Goal: Task Accomplishment & Management: Manage account settings

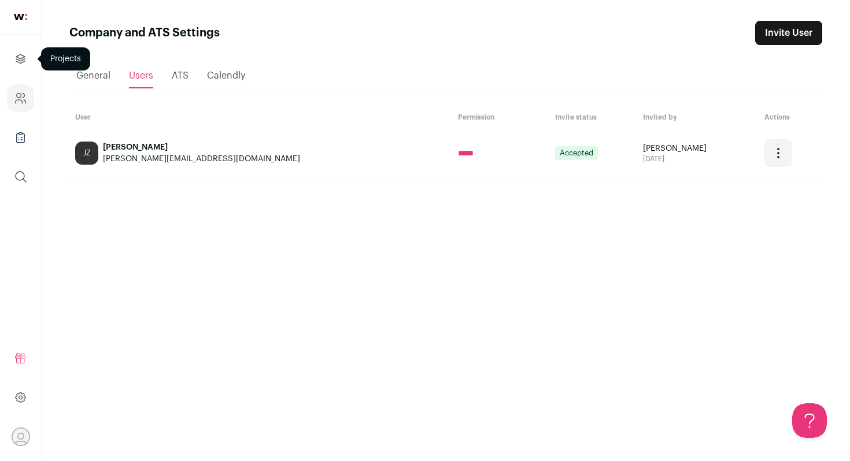
click at [19, 72] on link "Projects" at bounding box center [20, 59] width 27 height 28
click at [21, 13] on link at bounding box center [20, 17] width 41 height 35
click at [69, 75] on ul "General Users ATS Calendly" at bounding box center [445, 76] width 753 height 25
click at [90, 73] on span "General" at bounding box center [93, 75] width 34 height 9
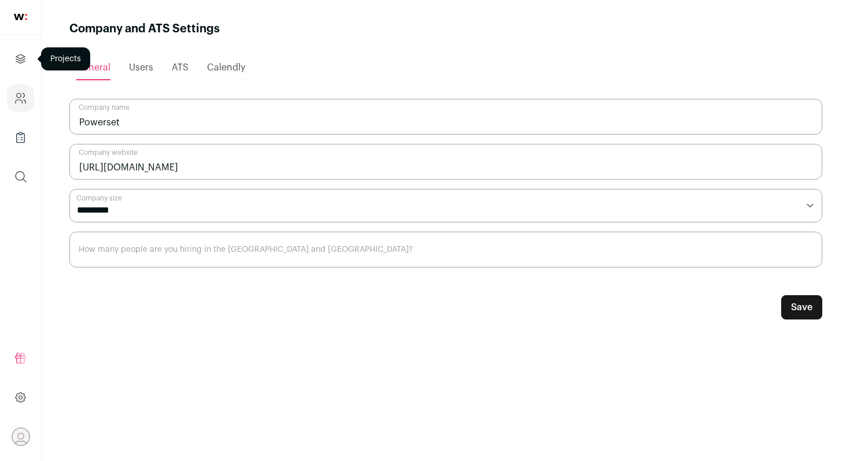
click at [24, 51] on link "Projects" at bounding box center [20, 59] width 27 height 28
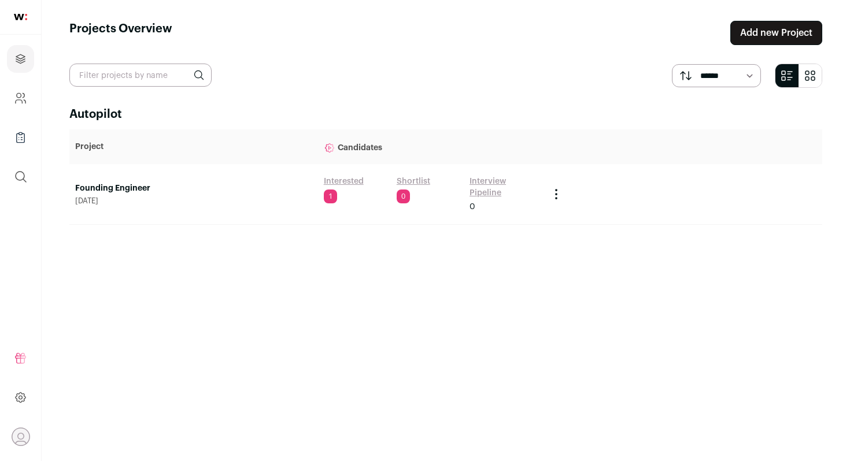
click at [328, 198] on span "1" at bounding box center [330, 197] width 13 height 14
click at [347, 183] on link "Interested" at bounding box center [344, 182] width 40 height 12
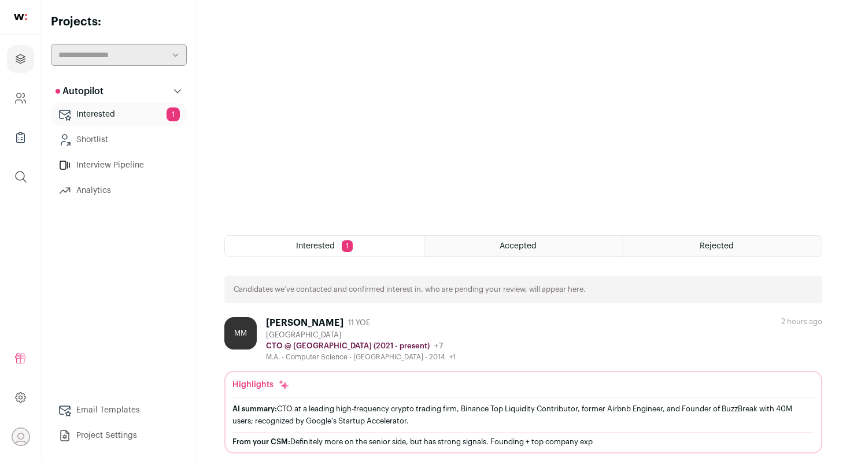
scroll to position [188, 0]
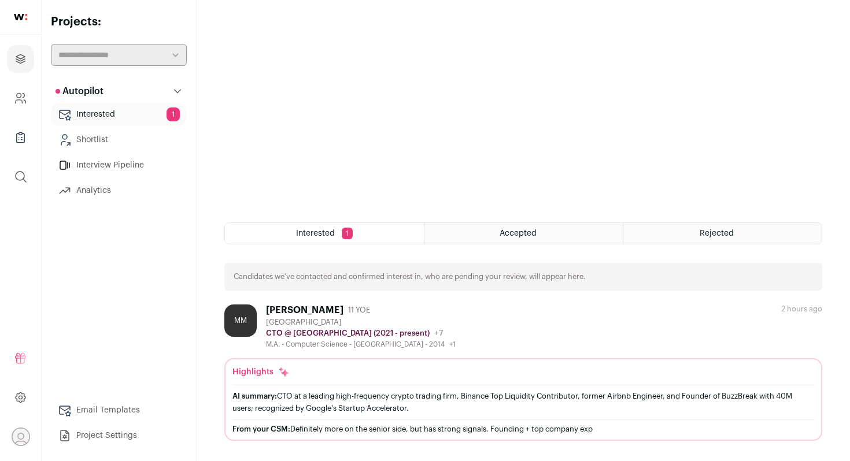
click at [290, 310] on div "[PERSON_NAME]" at bounding box center [304, 311] width 77 height 12
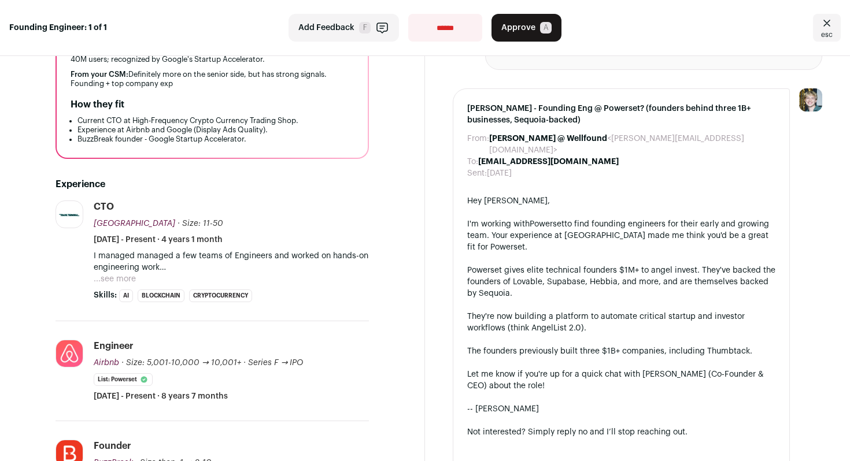
scroll to position [165, 0]
click at [133, 276] on button "...see more" at bounding box center [115, 279] width 42 height 12
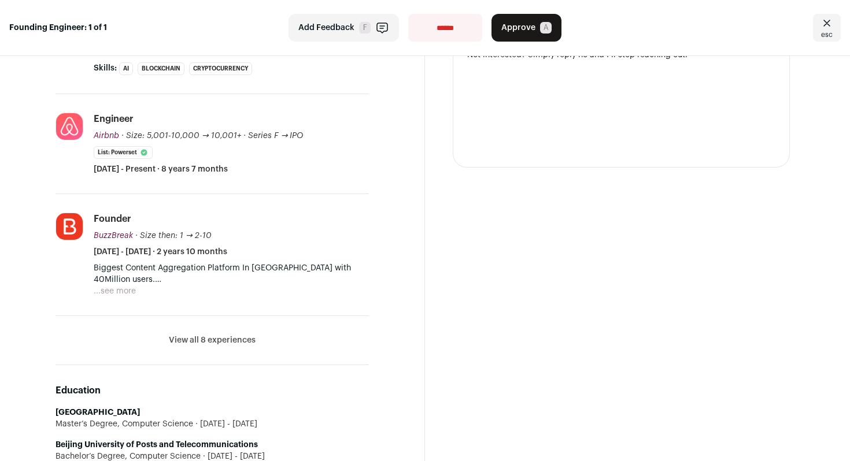
scroll to position [545, 0]
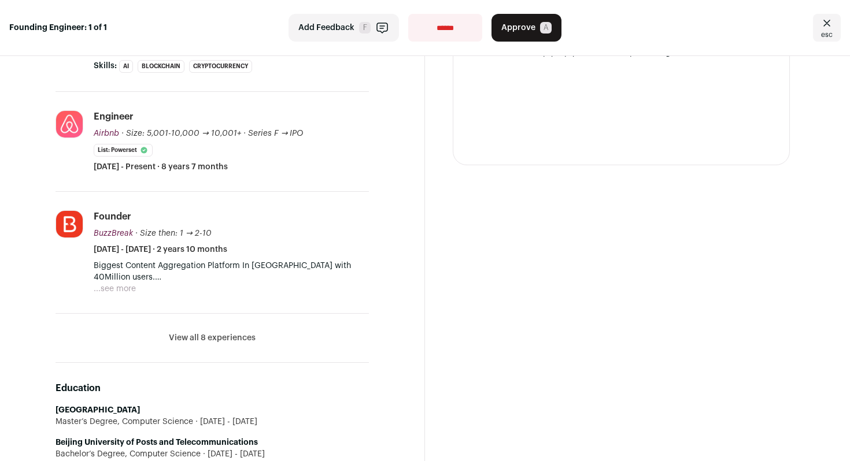
click at [208, 338] on button "View all 8 experiences" at bounding box center [212, 338] width 87 height 12
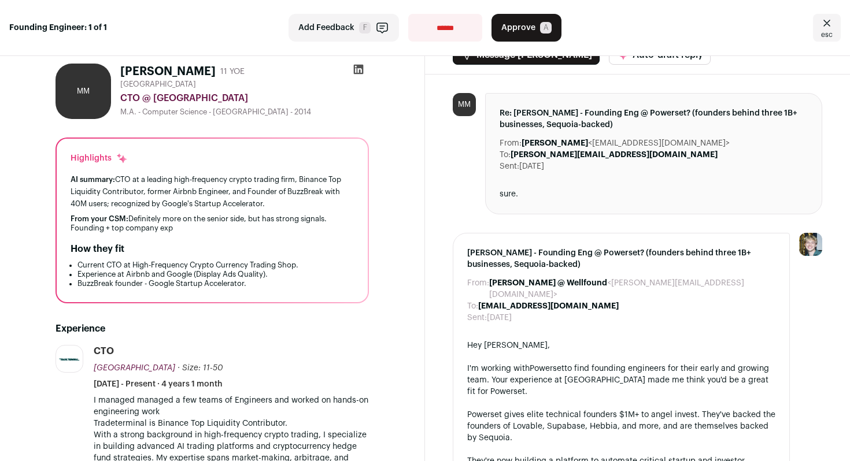
scroll to position [0, 0]
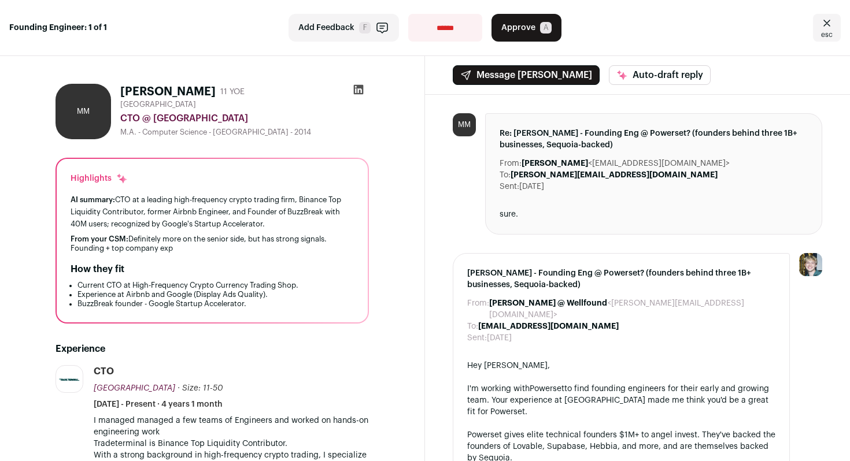
click at [361, 90] on icon at bounding box center [359, 90] width 12 height 12
click at [534, 20] on button "Approve A" at bounding box center [526, 28] width 70 height 28
